Goal: Find specific page/section: Find specific page/section

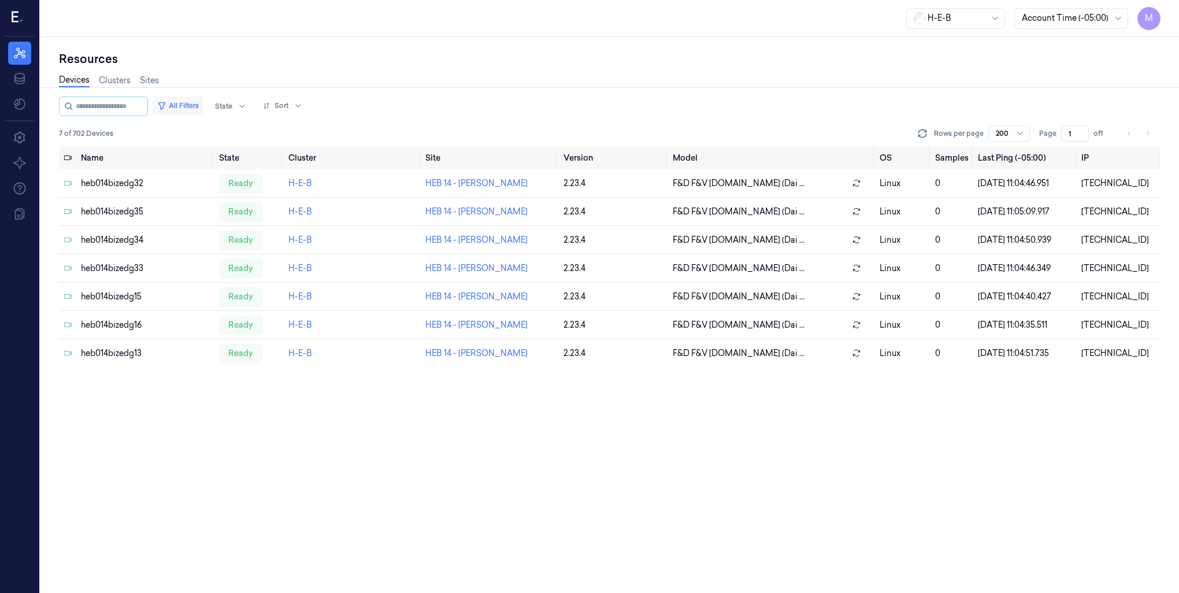
click at [203, 103] on button "All Filters" at bounding box center [178, 105] width 51 height 18
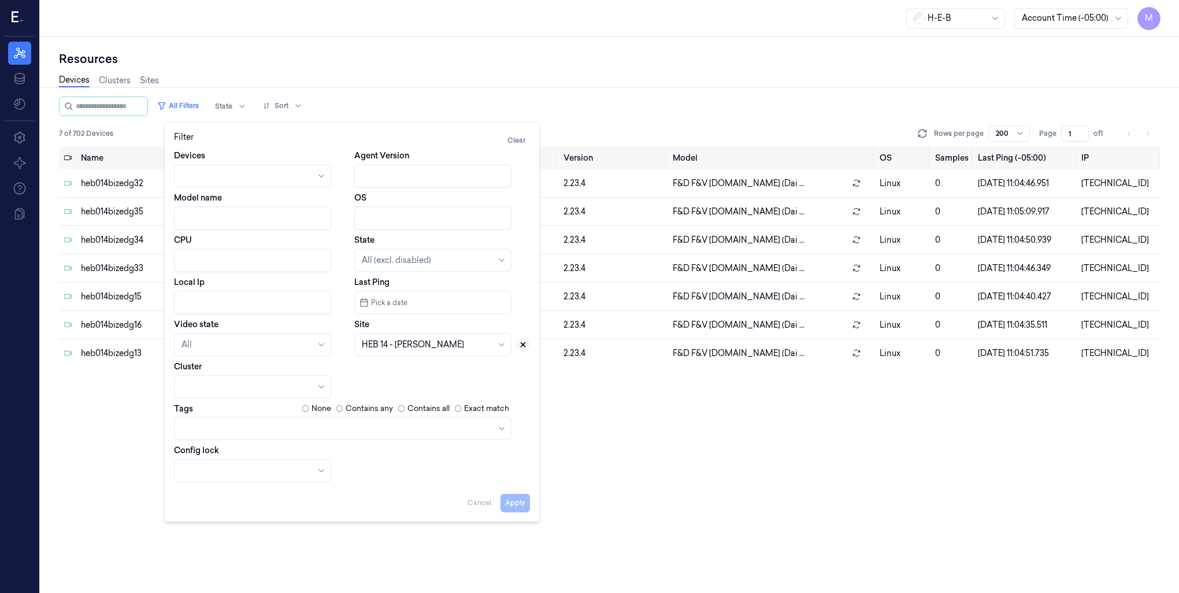
click at [525, 346] on icon at bounding box center [523, 344] width 8 height 8
click at [386, 348] on div at bounding box center [427, 345] width 130 height 12
type input "292"
click at [384, 376] on div "HEB 292 - [GEOGRAPHIC_DATA]" at bounding box center [427, 371] width 131 height 12
click at [513, 503] on button "Apply" at bounding box center [514, 502] width 29 height 18
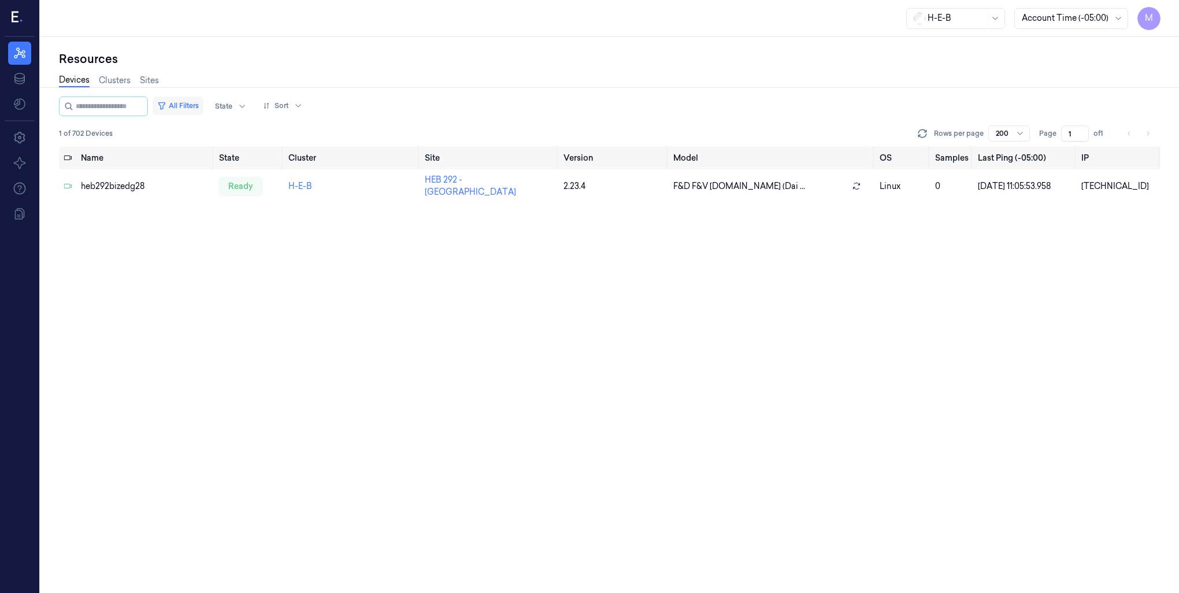
click at [203, 105] on button "All Filters" at bounding box center [178, 105] width 51 height 18
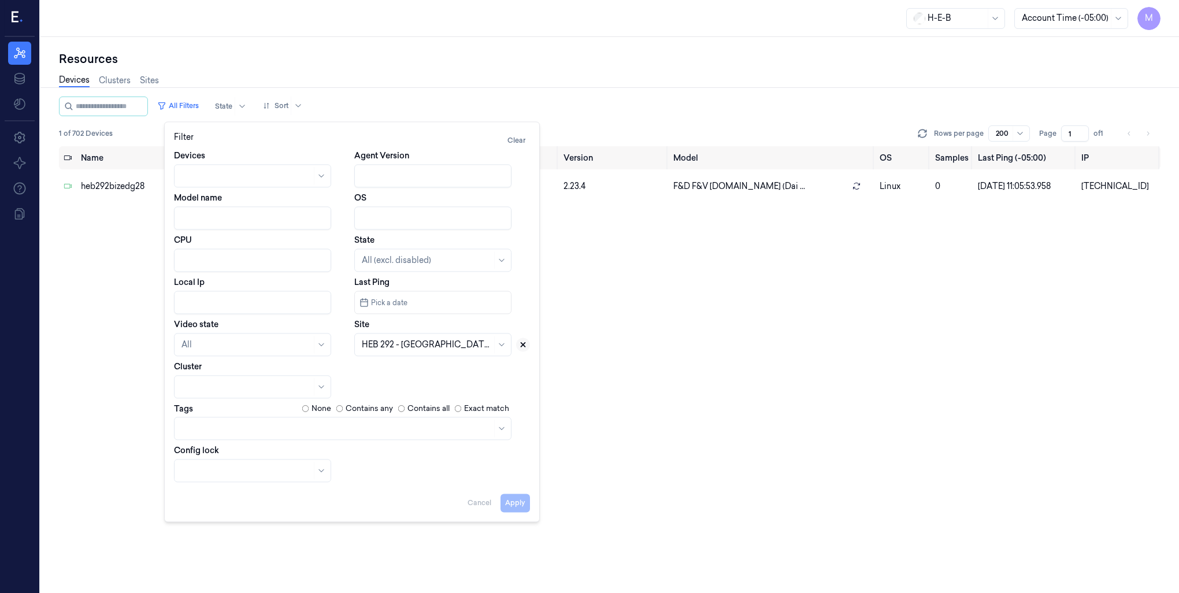
click at [519, 348] on icon at bounding box center [523, 344] width 8 height 8
click at [425, 348] on div at bounding box center [420, 344] width 116 height 16
type input "412"
click at [418, 373] on div "HEB 412 - [GEOGRAPHIC_DATA]" at bounding box center [426, 371] width 129 height 12
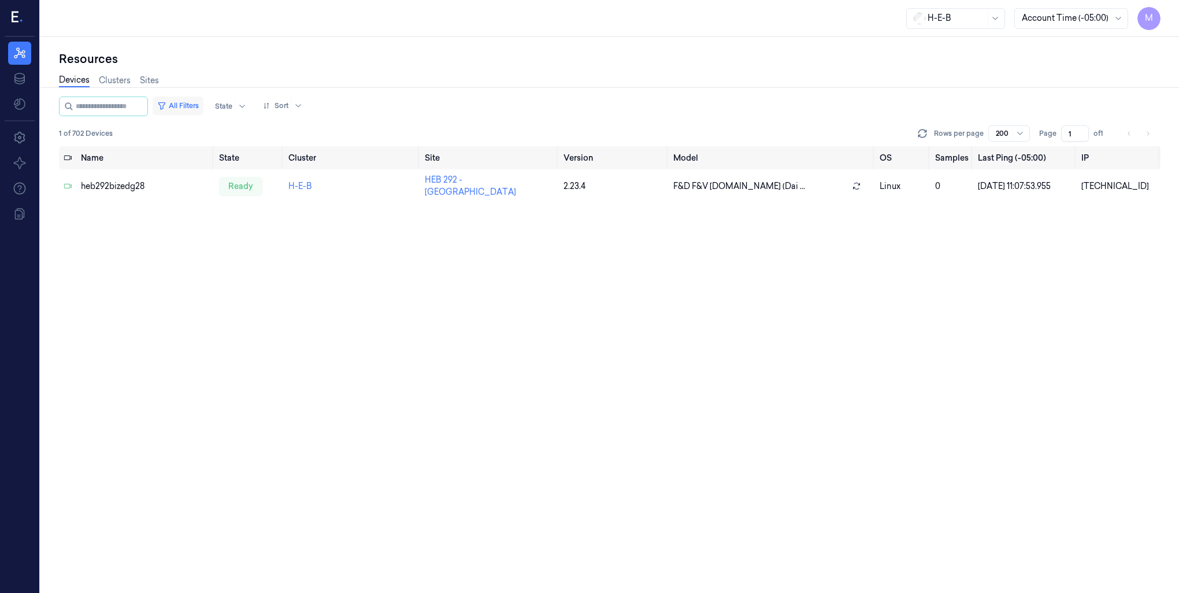
click at [187, 99] on button "All Filters" at bounding box center [178, 105] width 51 height 18
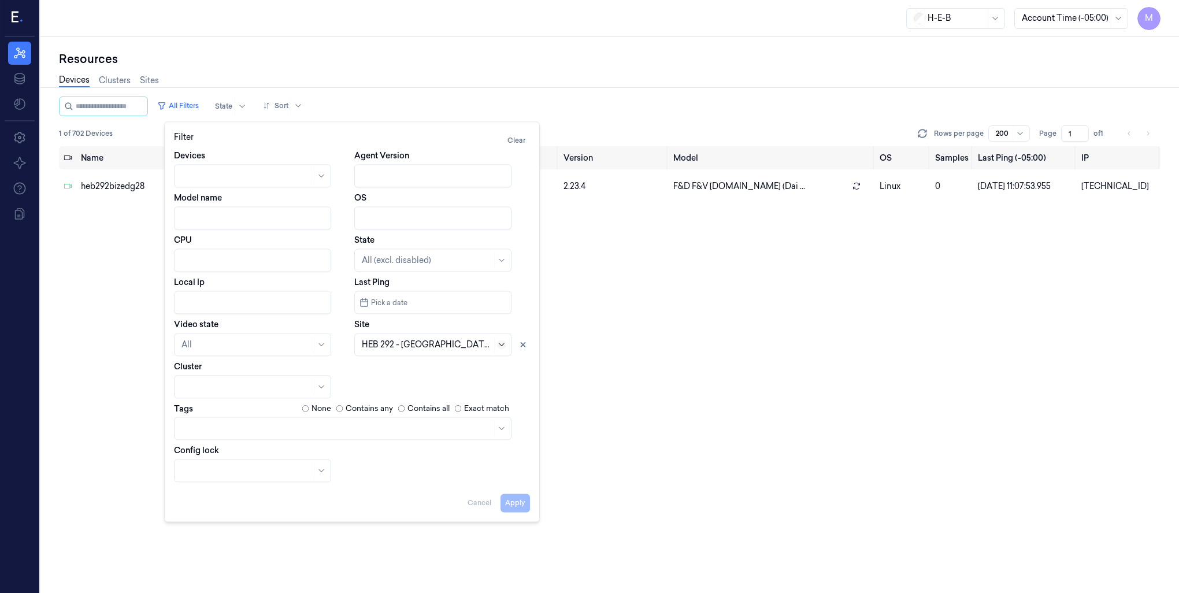
click at [503, 343] on icon at bounding box center [501, 344] width 9 height 9
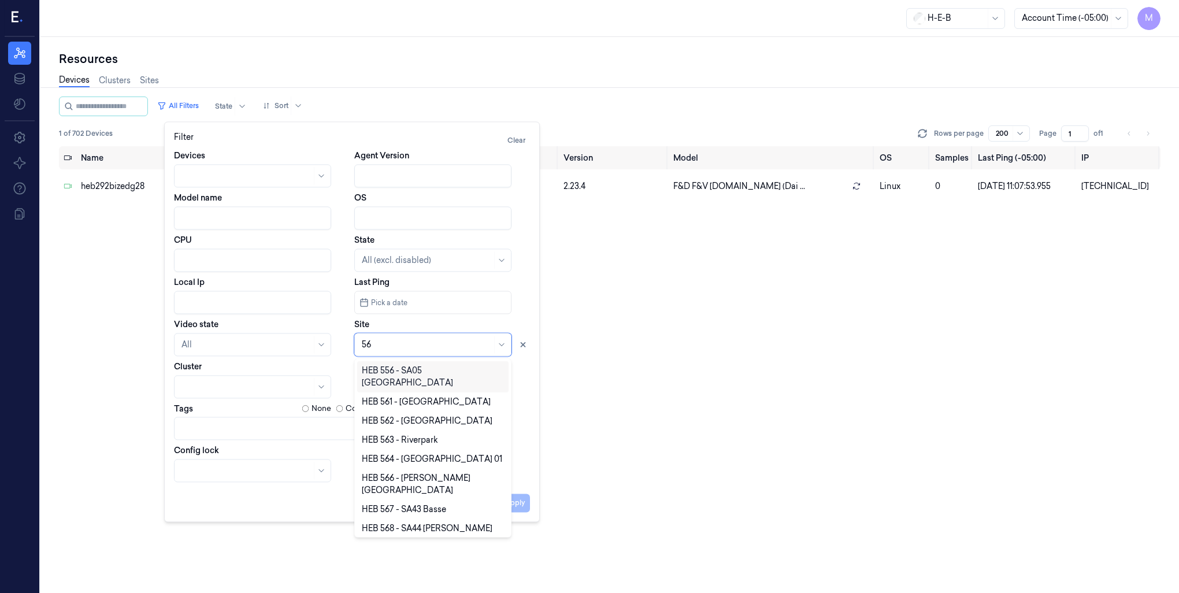
type input "562"
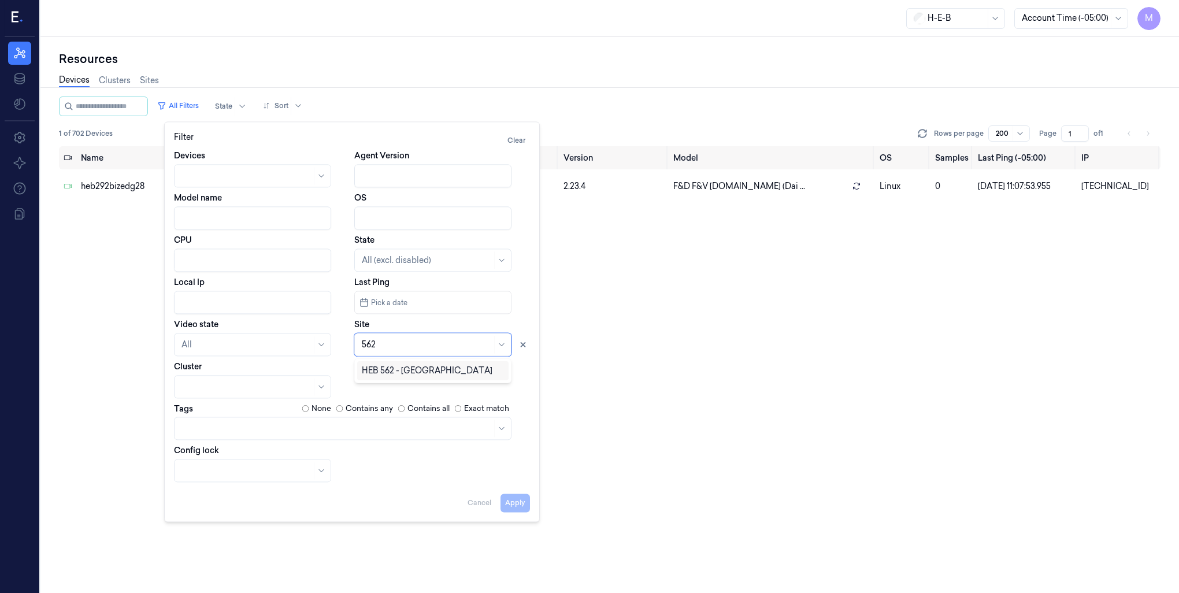
click at [422, 376] on div "HEB 562 - [GEOGRAPHIC_DATA]" at bounding box center [427, 371] width 131 height 12
click at [518, 505] on button "Apply" at bounding box center [514, 502] width 29 height 18
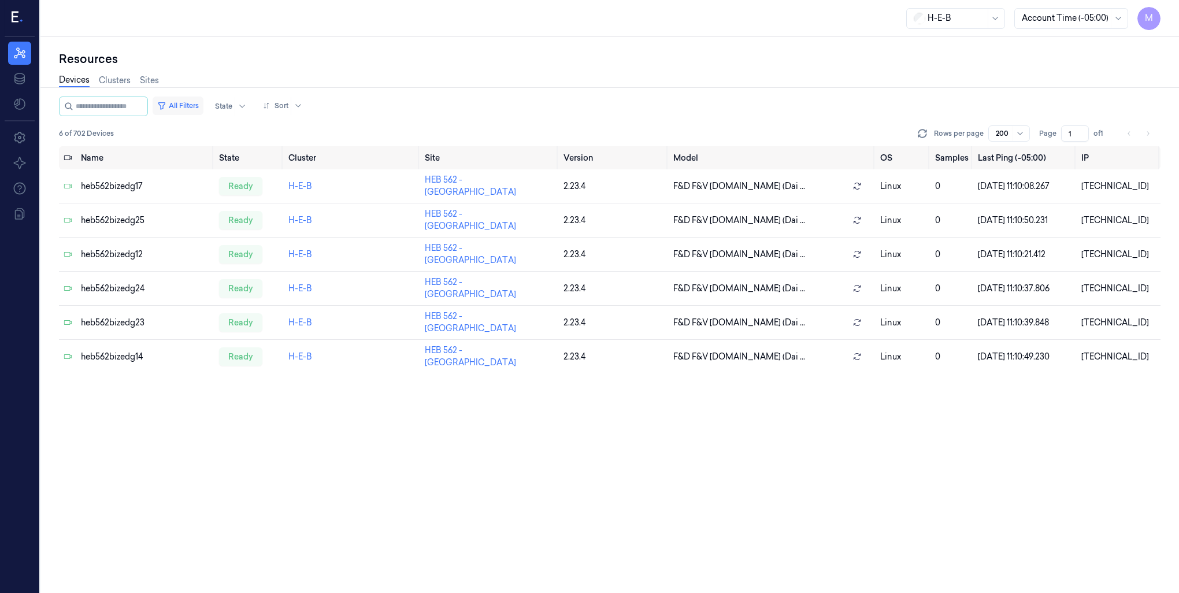
click at [203, 102] on button "All Filters" at bounding box center [178, 105] width 51 height 18
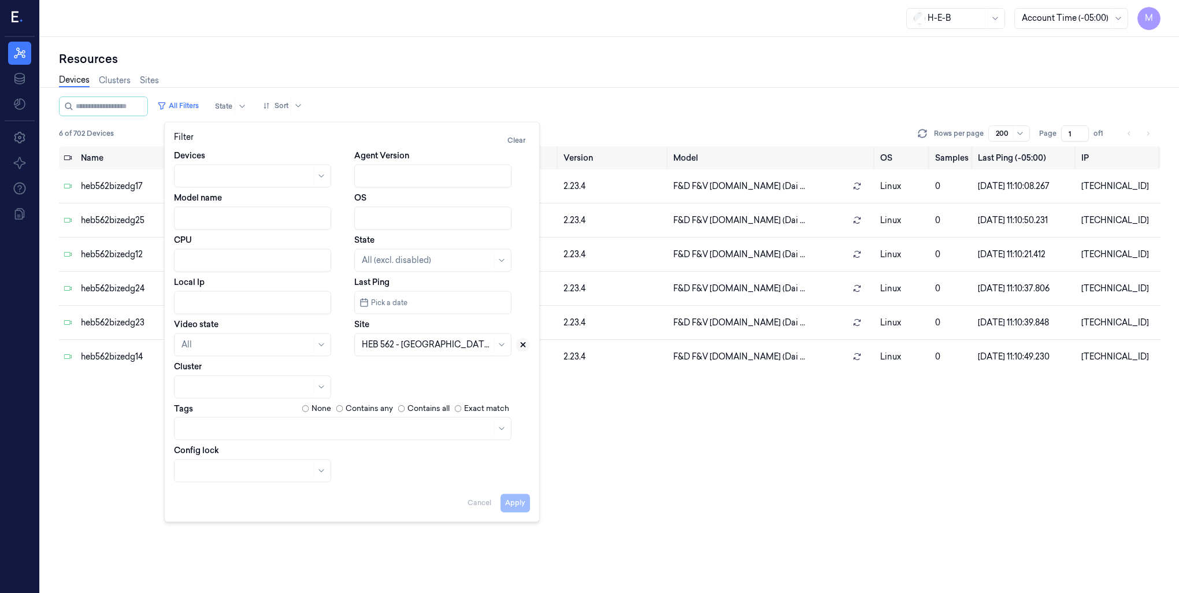
click at [526, 345] on icon at bounding box center [523, 344] width 8 height 8
click at [441, 350] on div at bounding box center [420, 345] width 116 height 12
type input "675"
click at [445, 372] on div "HEB 675 - [GEOGRAPHIC_DATA] 02" at bounding box center [433, 371] width 142 height 12
click at [512, 503] on button "Apply" at bounding box center [514, 502] width 29 height 18
